Goal: Task Accomplishment & Management: Manage account settings

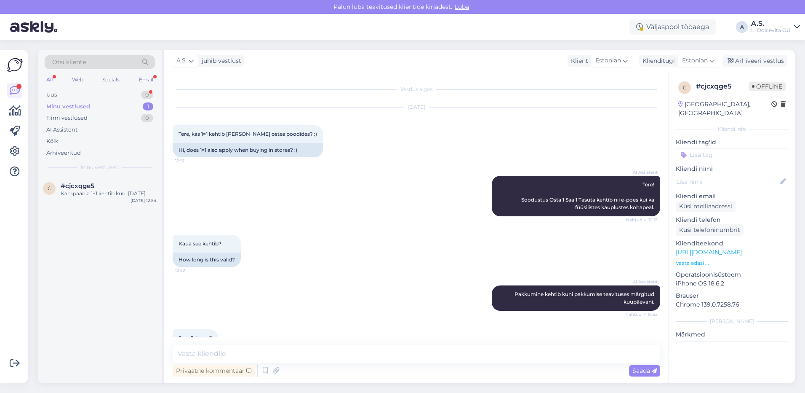
scroll to position [201, 0]
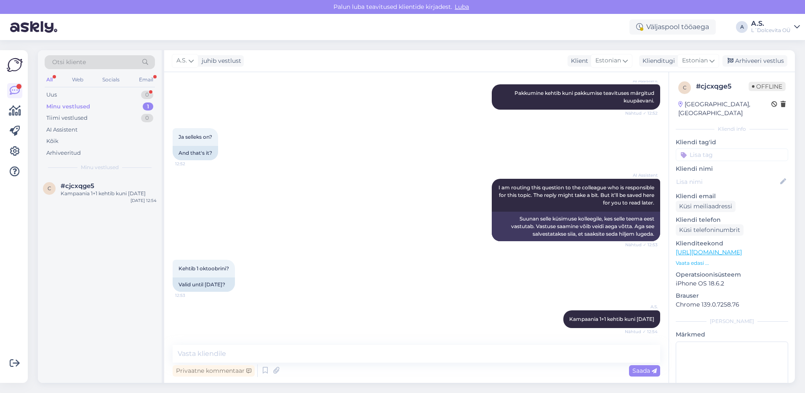
click at [81, 107] on div "Minu vestlused" at bounding box center [68, 106] width 44 height 8
click at [96, 196] on div "Kampaania 1+1 kehtib kuni [DATE]" at bounding box center [109, 194] width 96 height 8
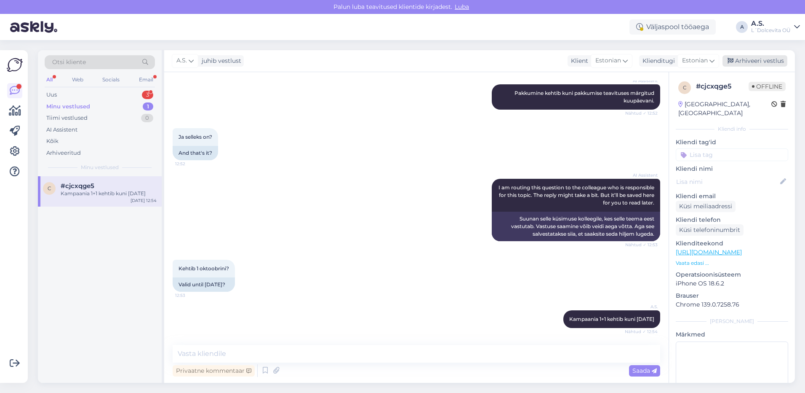
click at [752, 62] on div "Arhiveeri vestlus" at bounding box center [755, 60] width 65 height 11
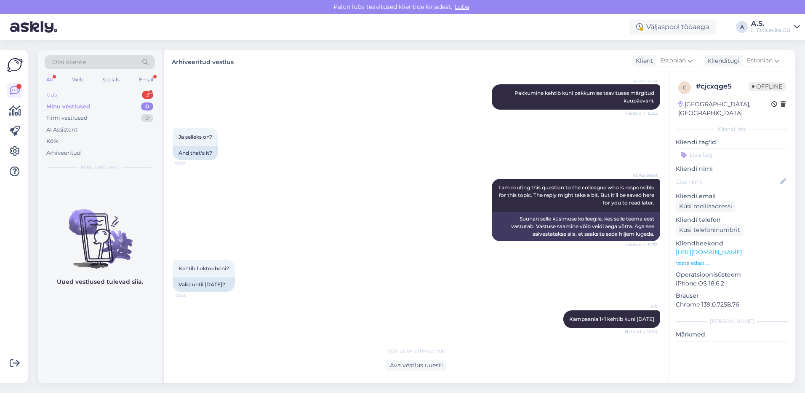
click at [94, 94] on div "Uus 3" at bounding box center [100, 95] width 110 height 12
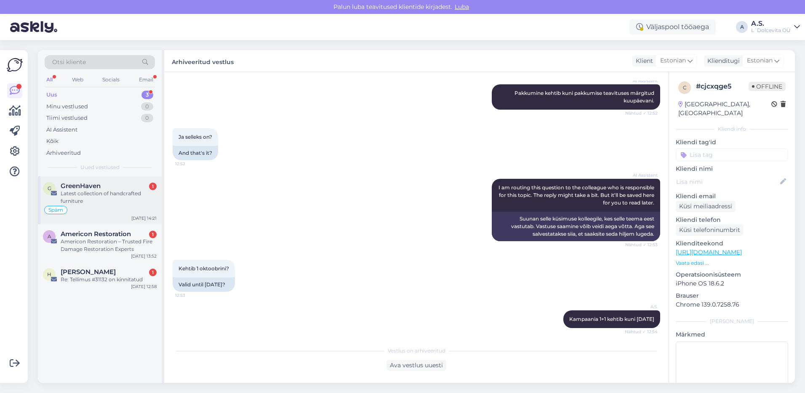
click at [139, 205] on div "Späm" at bounding box center [100, 210] width 114 height 10
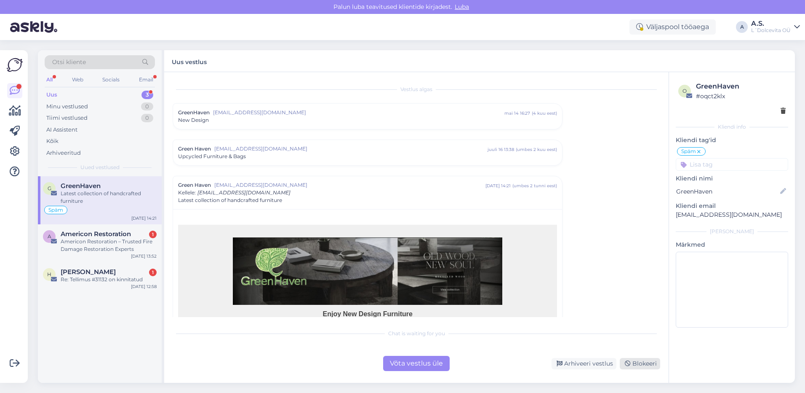
click at [645, 362] on div "Blokeeri" at bounding box center [640, 363] width 40 height 11
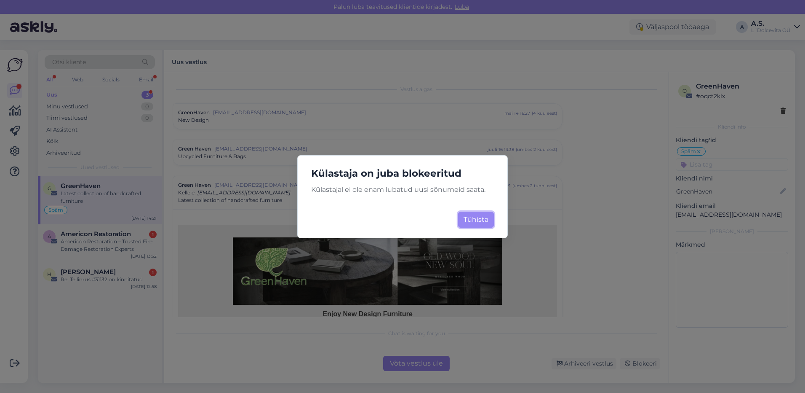
click at [484, 217] on button "Tühista" at bounding box center [476, 219] width 36 height 16
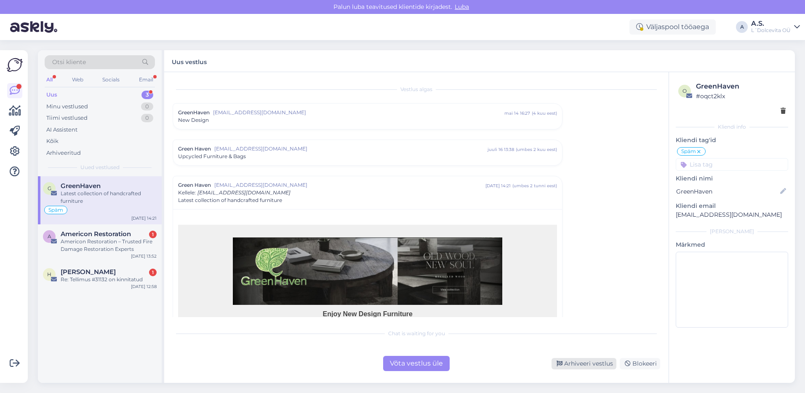
click at [594, 363] on div "Arhiveeri vestlus" at bounding box center [584, 363] width 65 height 11
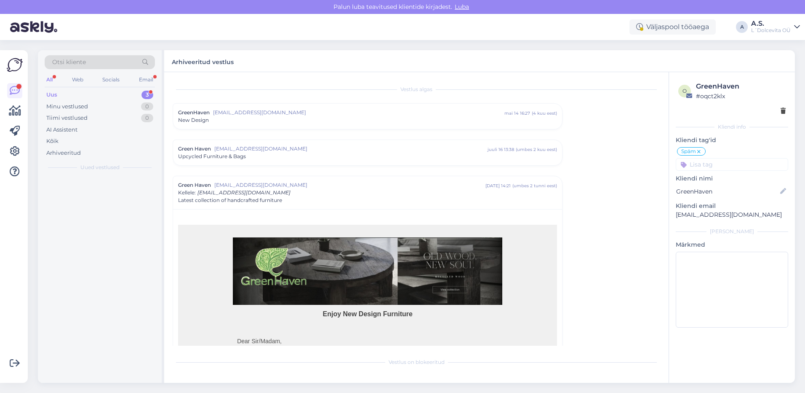
scroll to position [95, 0]
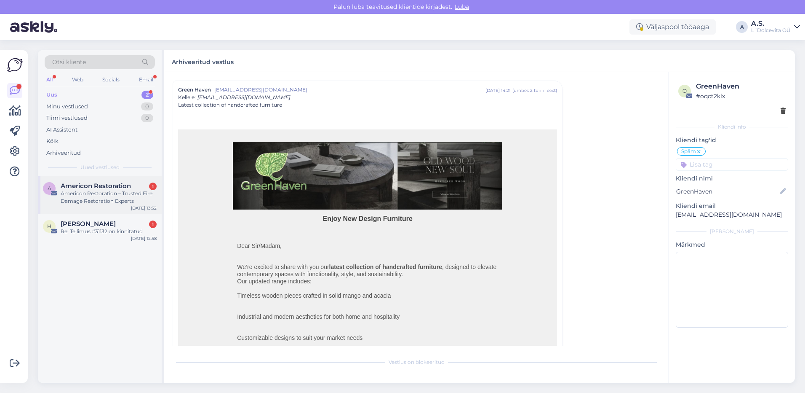
click at [126, 206] on div "A Americon Restoration 1 Americon Restoration – Trusted Fire Damage Restoration…" at bounding box center [100, 195] width 124 height 38
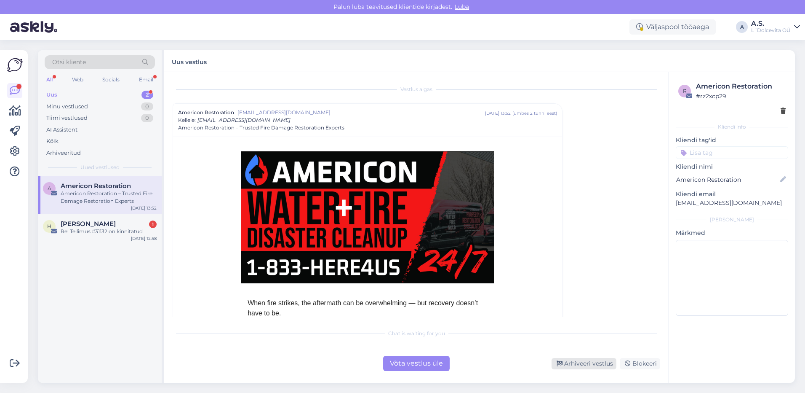
click at [611, 362] on div "Arhiveeri vestlus" at bounding box center [584, 363] width 65 height 11
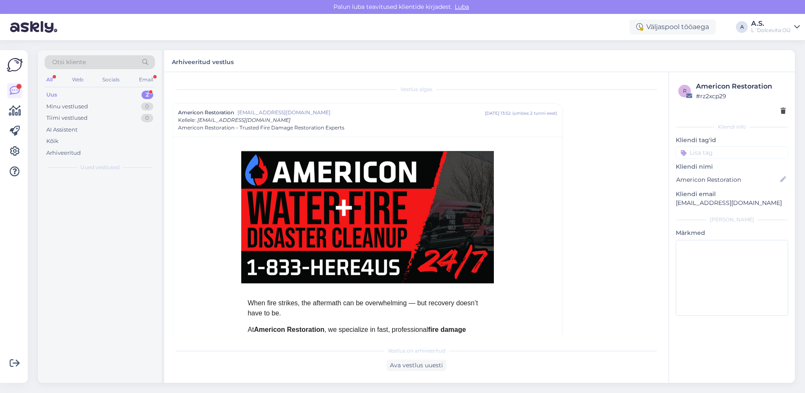
scroll to position [23, 0]
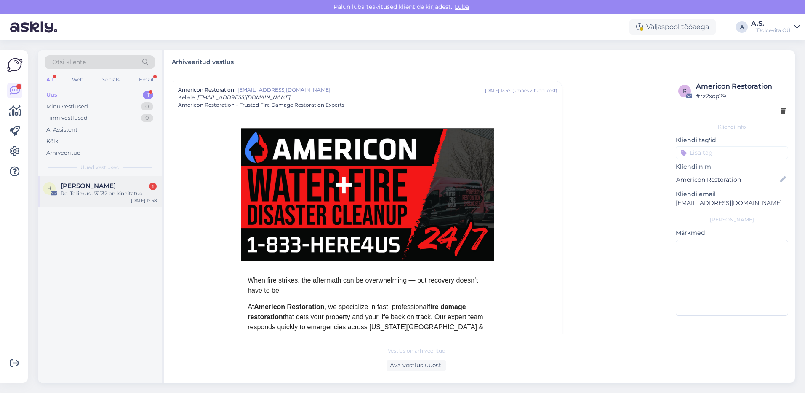
click at [83, 189] on span "[PERSON_NAME]" at bounding box center [88, 186] width 55 height 8
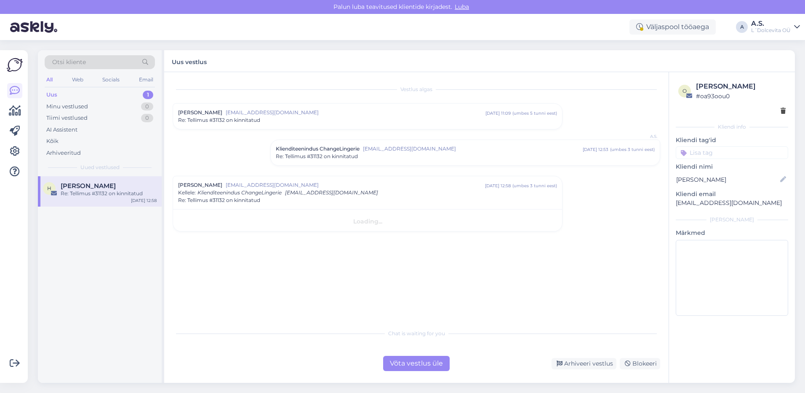
scroll to position [0, 0]
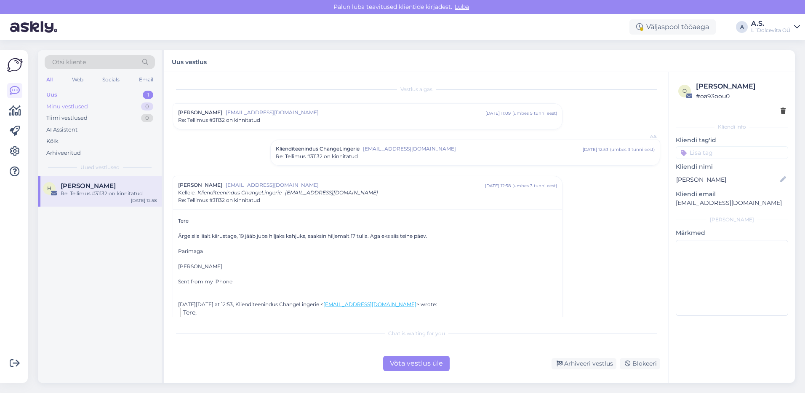
click at [66, 103] on div "Minu vestlused" at bounding box center [67, 106] width 42 height 8
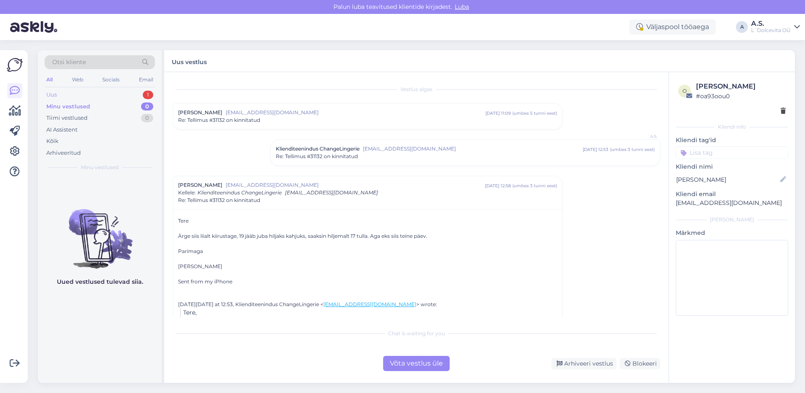
click at [64, 93] on div "Uus 1" at bounding box center [100, 95] width 110 height 12
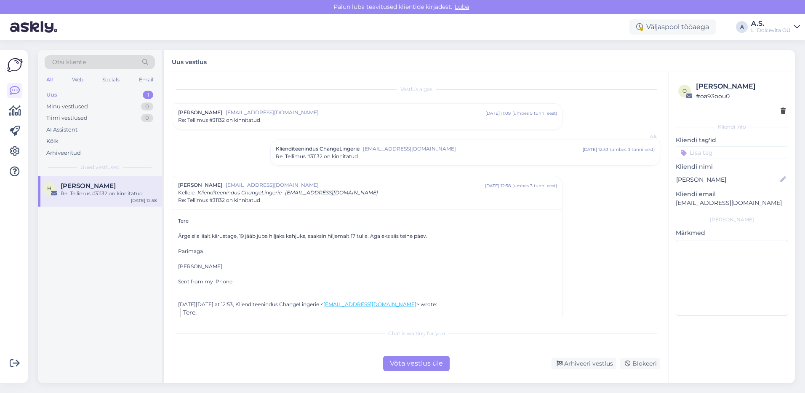
click at [80, 199] on div "H [PERSON_NAME] Re: Tellimus #31132 on kinnitatud [DATE] 12:58" at bounding box center [100, 191] width 124 height 30
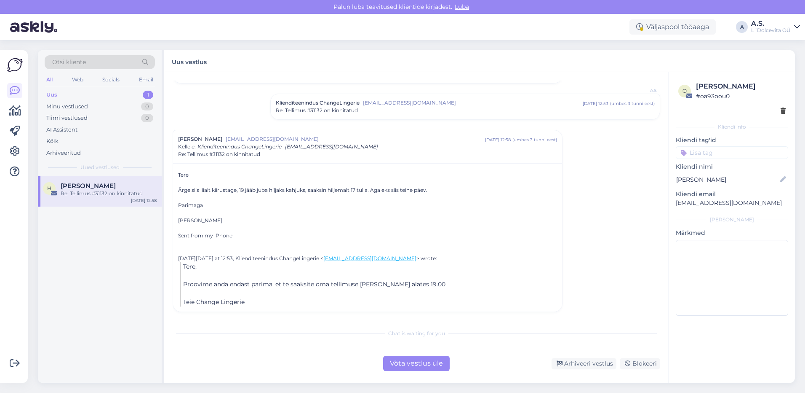
click at [80, 94] on div "Uus 1" at bounding box center [100, 95] width 110 height 12
click at [587, 365] on div "Arhiveeri vestlus" at bounding box center [584, 363] width 65 height 11
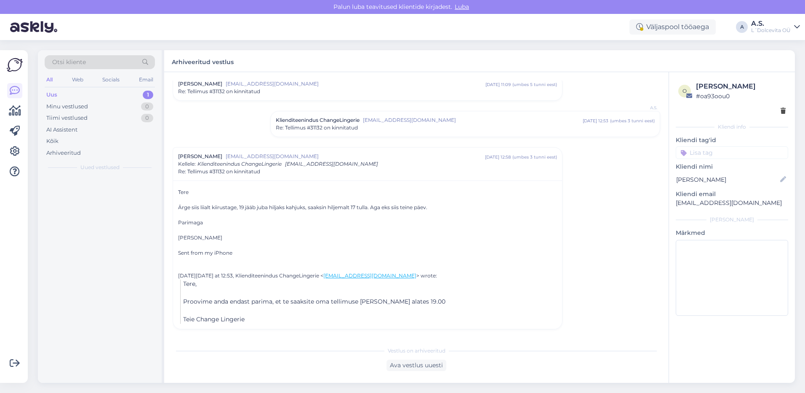
scroll to position [29, 0]
